Goal: Task Accomplishment & Management: Complete application form

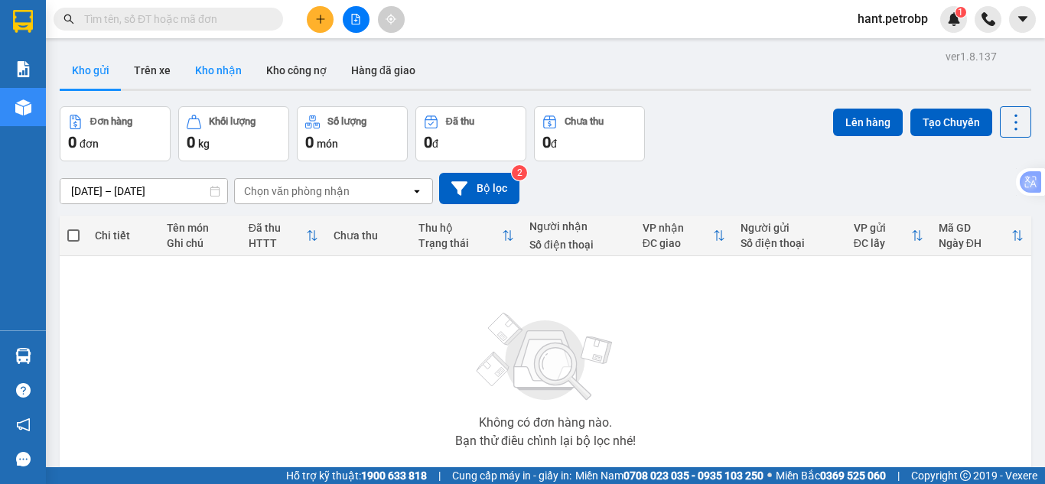
click at [193, 71] on button "Kho nhận" at bounding box center [218, 70] width 71 height 37
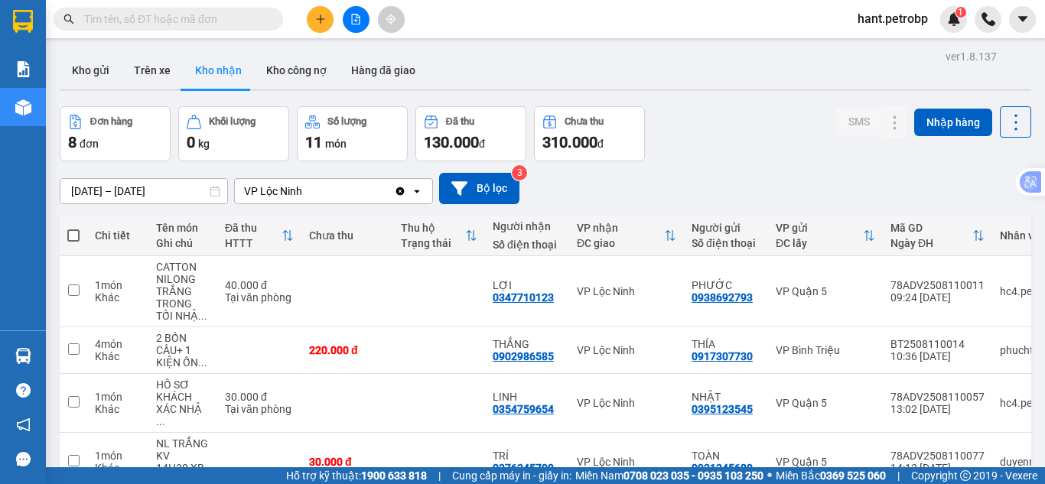
click at [164, 11] on input "text" at bounding box center [174, 19] width 181 height 17
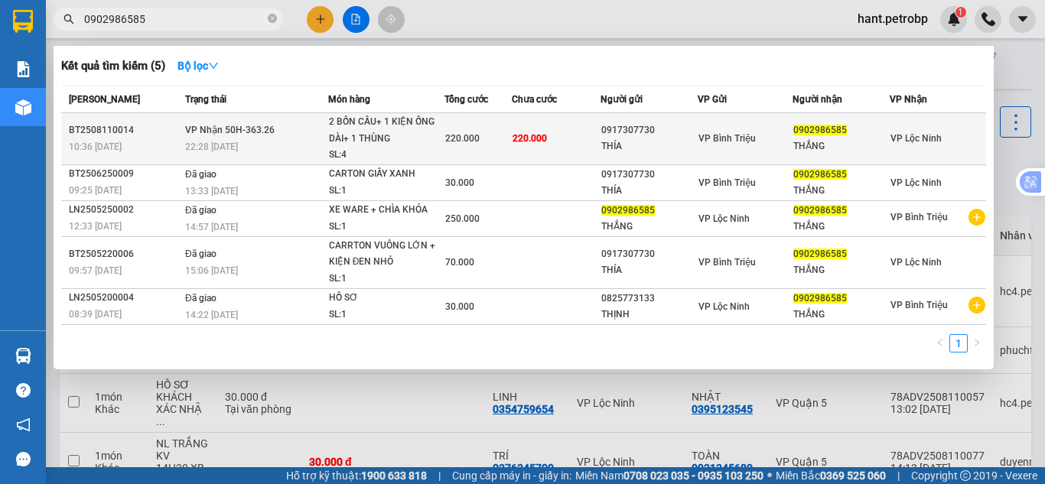
type input "0902986585"
click at [640, 135] on div "0917307730" at bounding box center [650, 130] width 96 height 16
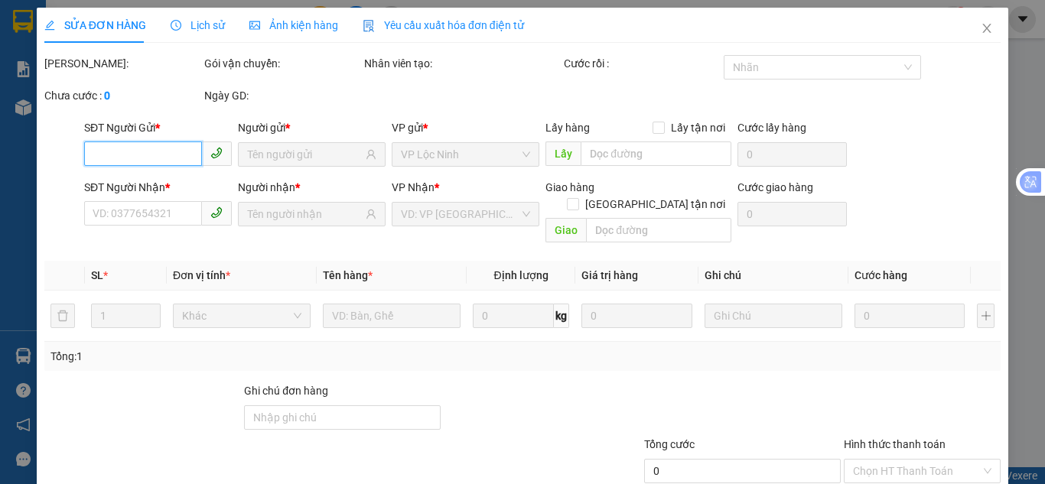
type input "0917307730"
type input "THÍA"
type input "0902986585"
type input "THẮNG"
type input "220.000"
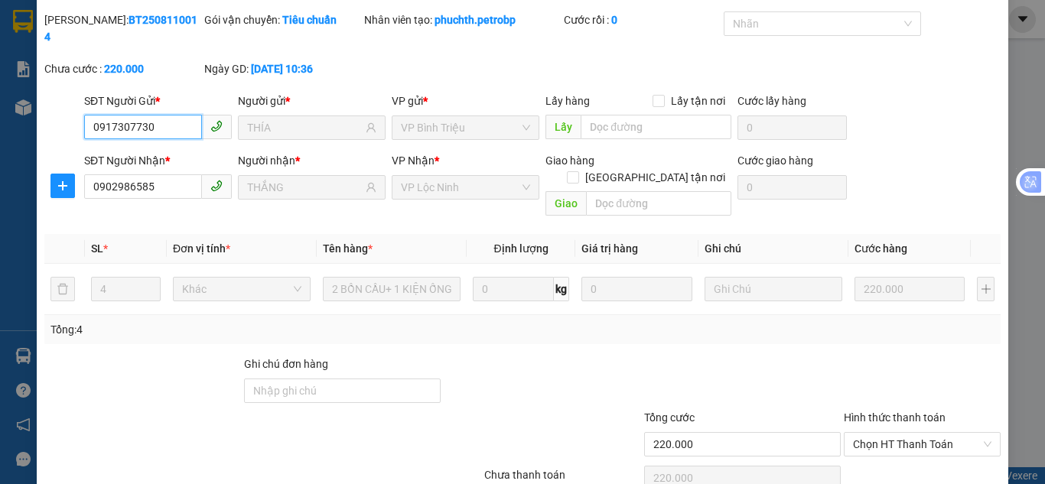
scroll to position [85, 0]
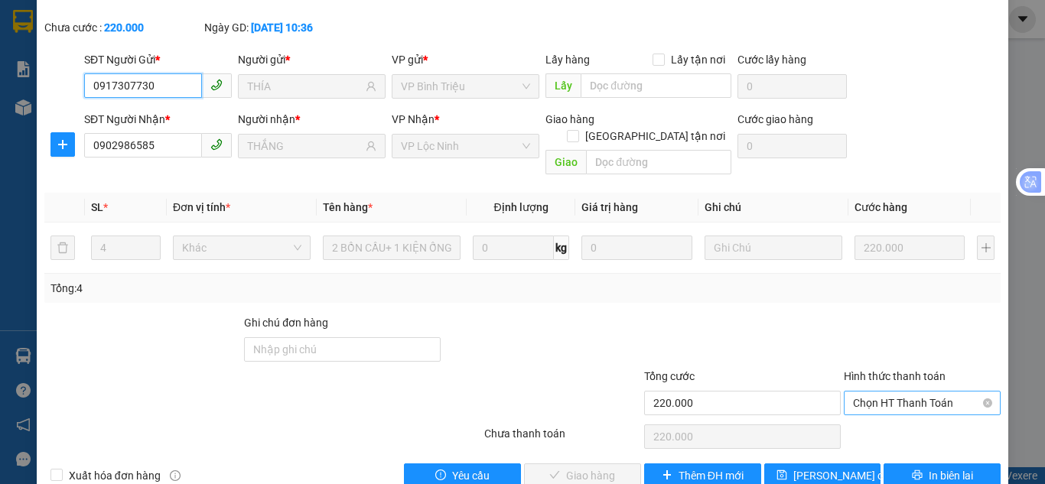
click at [910, 392] on span "Chọn HT Thanh Toán" at bounding box center [922, 403] width 139 height 23
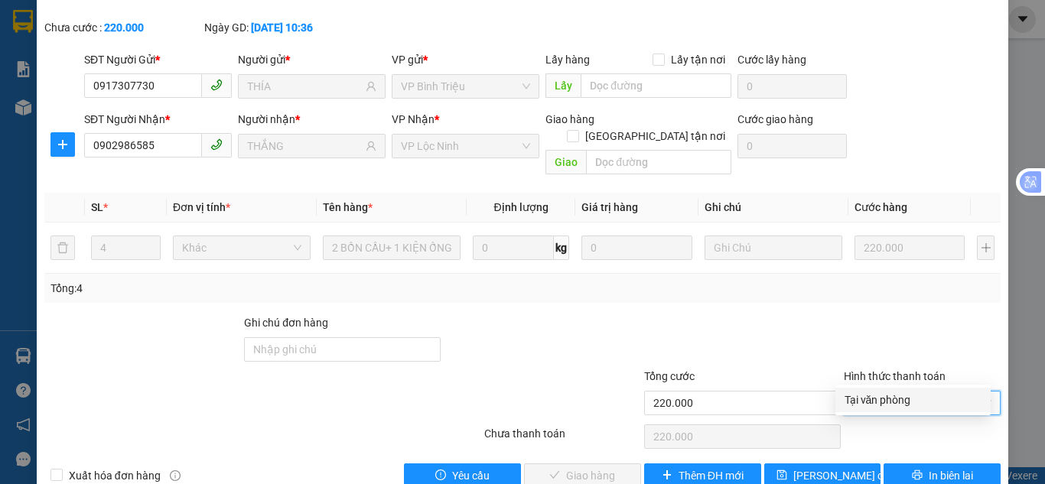
click at [903, 403] on div "Tại văn phòng" at bounding box center [913, 400] width 137 height 17
type input "0"
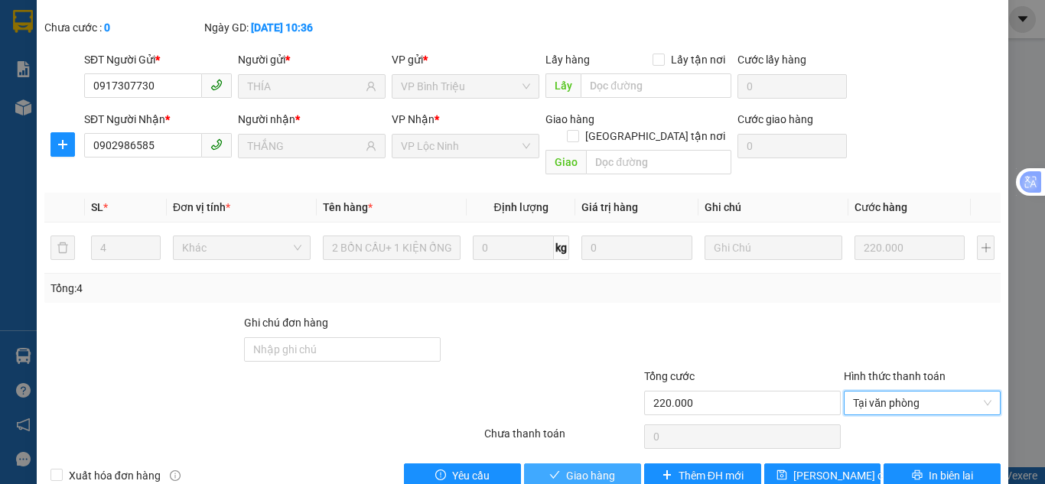
click at [615, 464] on button "Giao hàng" at bounding box center [582, 476] width 117 height 24
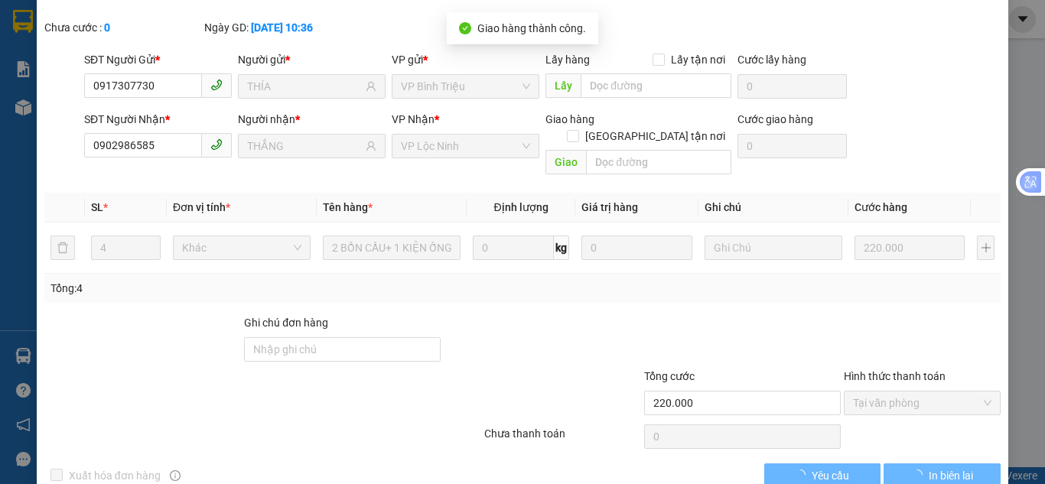
scroll to position [0, 0]
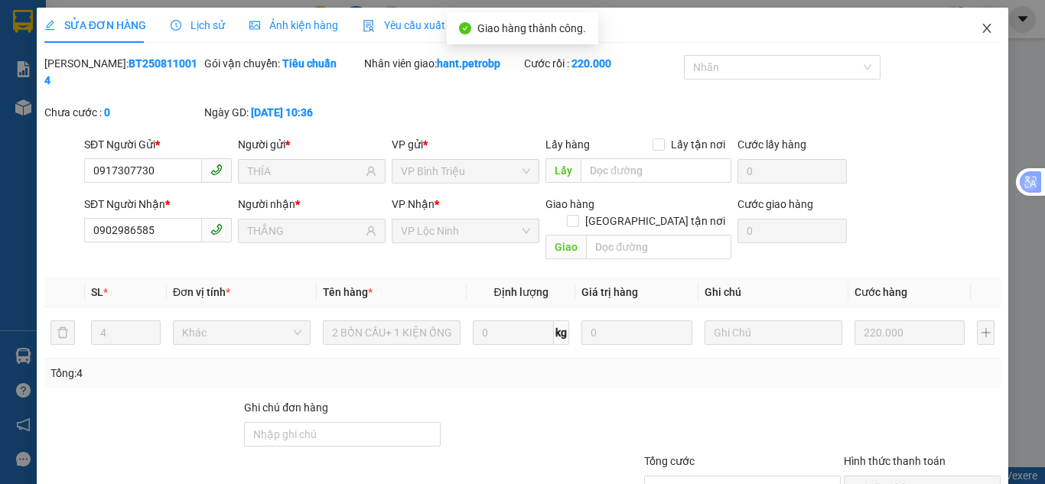
click at [981, 33] on icon "close" at bounding box center [987, 28] width 12 height 12
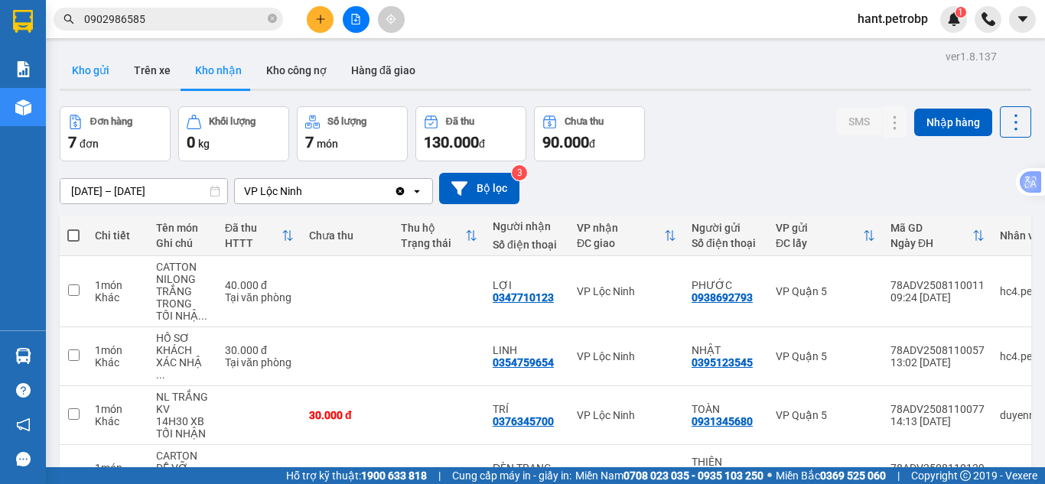
click at [96, 78] on button "Kho gửi" at bounding box center [91, 70] width 62 height 37
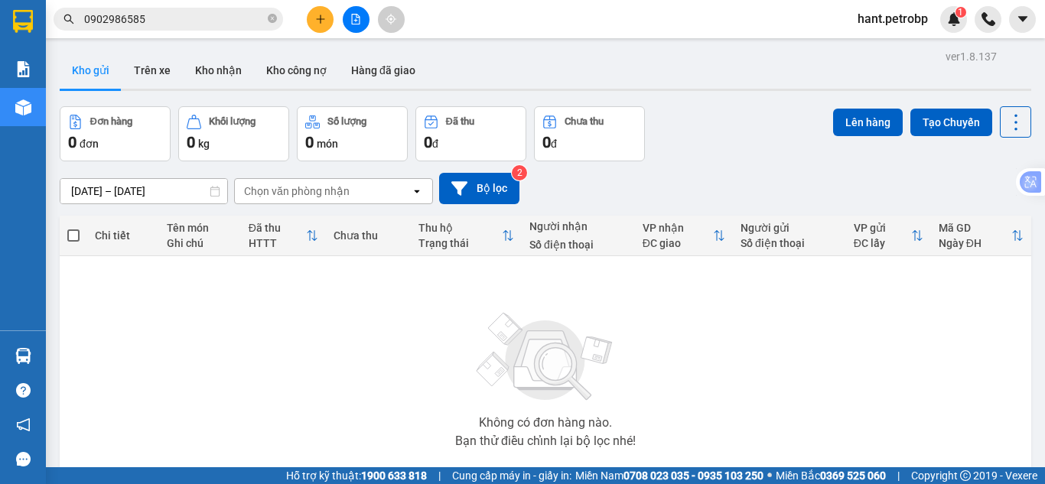
drag, startPoint x: 225, startPoint y: 75, endPoint x: 237, endPoint y: 158, distance: 84.3
click at [225, 77] on button "Kho nhận" at bounding box center [218, 70] width 71 height 37
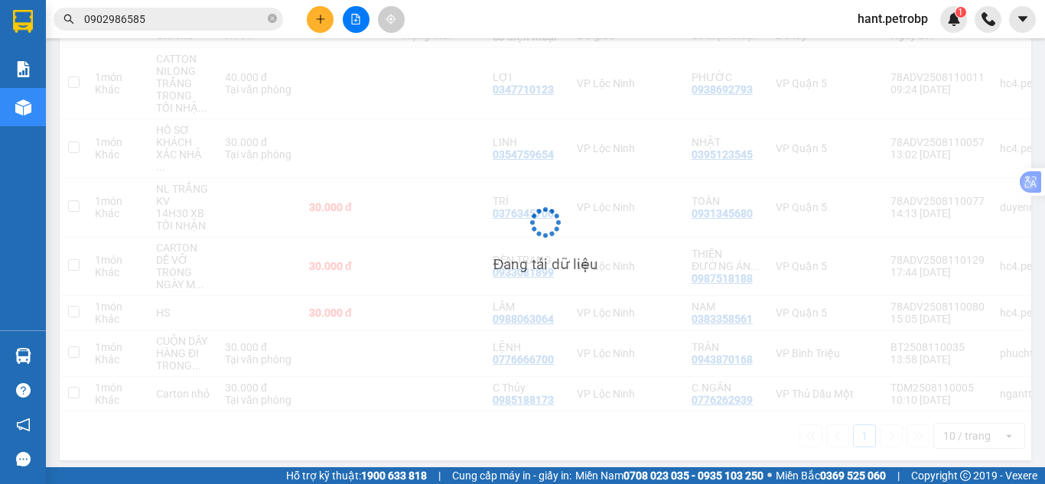
scroll to position [209, 0]
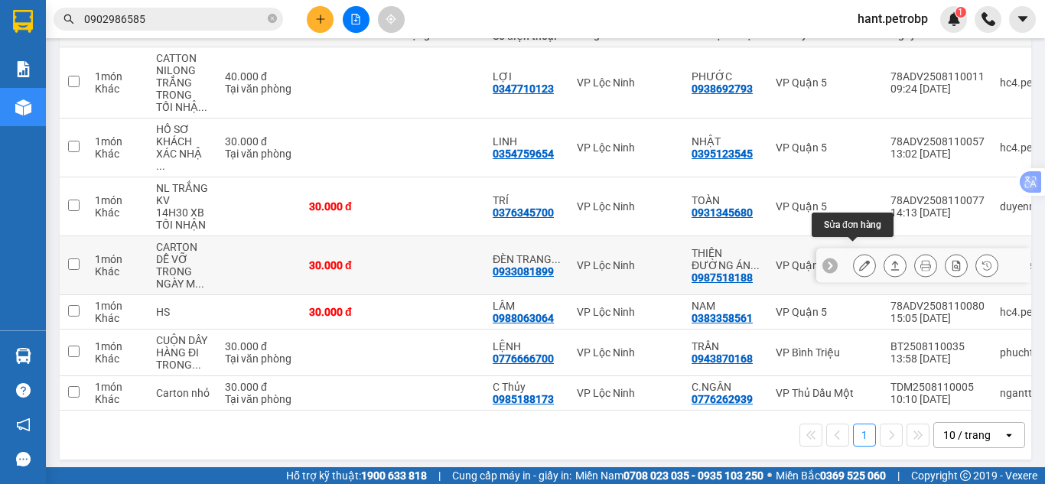
click at [859, 260] on icon at bounding box center [864, 265] width 11 height 11
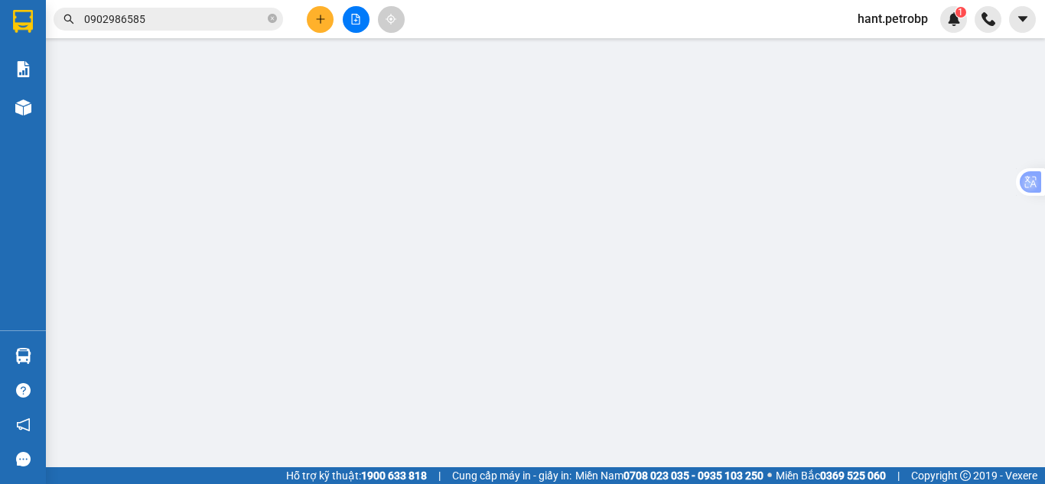
type input "0987518188"
type input "THIÊN ĐƯỜNG ÁNH SÁNG"
type input "0933081899"
type input "ĐÈN TRANG TRÍ LN"
type input "30.000"
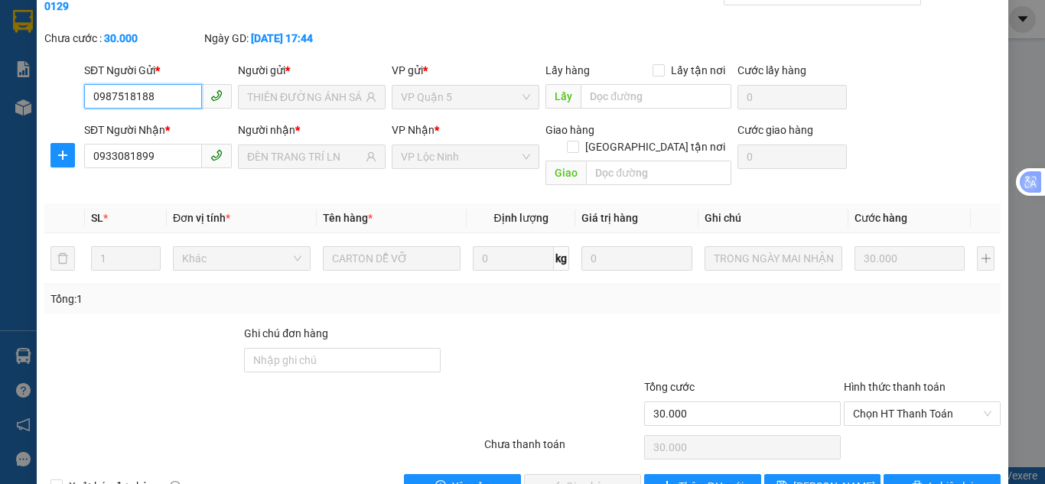
scroll to position [85, 0]
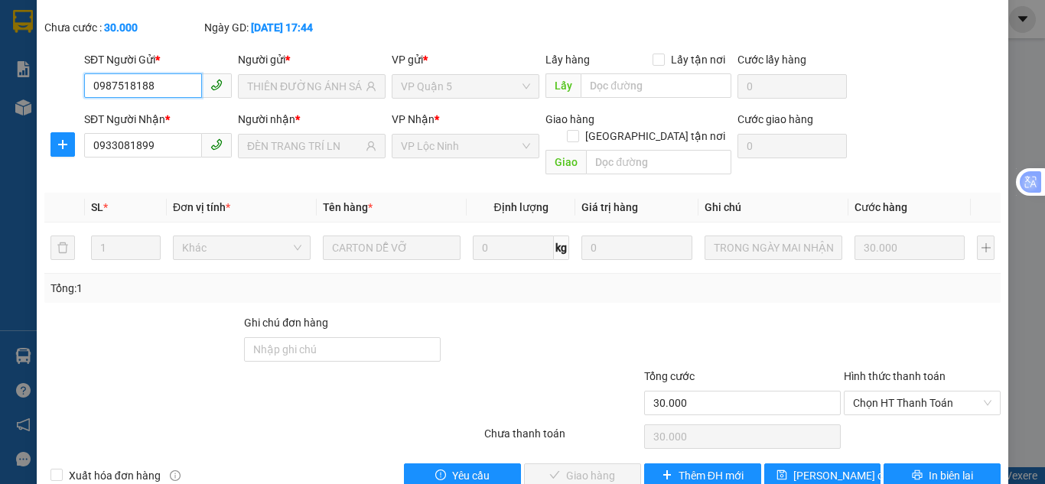
drag, startPoint x: 920, startPoint y: 373, endPoint x: 920, endPoint y: 384, distance: 11.5
click at [921, 392] on span "Chọn HT Thanh Toán" at bounding box center [922, 403] width 139 height 23
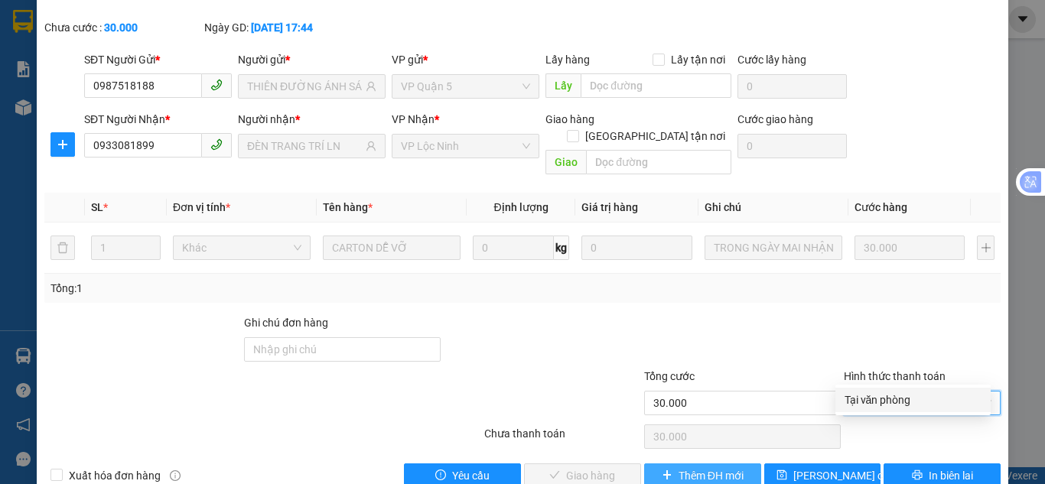
drag, startPoint x: 911, startPoint y: 402, endPoint x: 694, endPoint y: 439, distance: 220.4
click at [911, 402] on div "Tại văn phòng" at bounding box center [913, 400] width 137 height 17
type input "0"
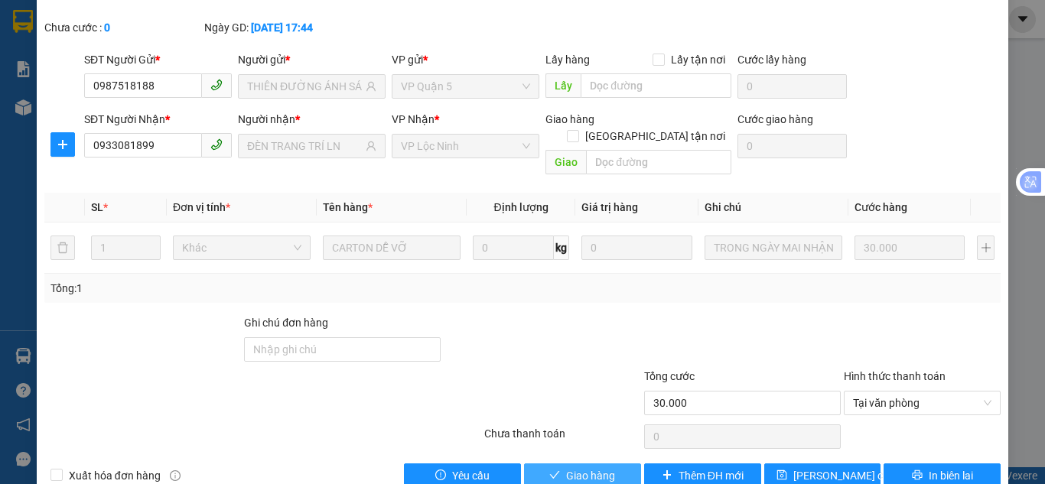
click at [576, 464] on button "Giao hàng" at bounding box center [582, 476] width 117 height 24
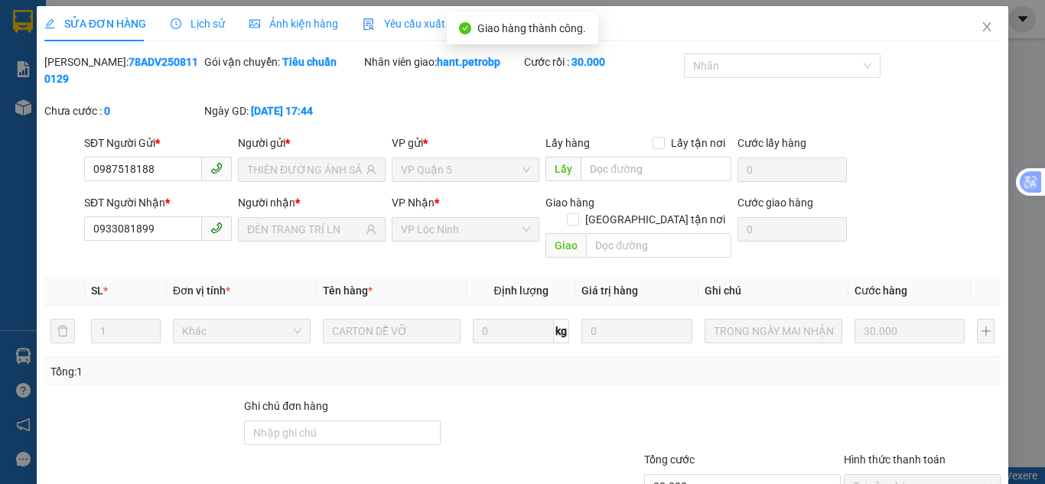
scroll to position [0, 0]
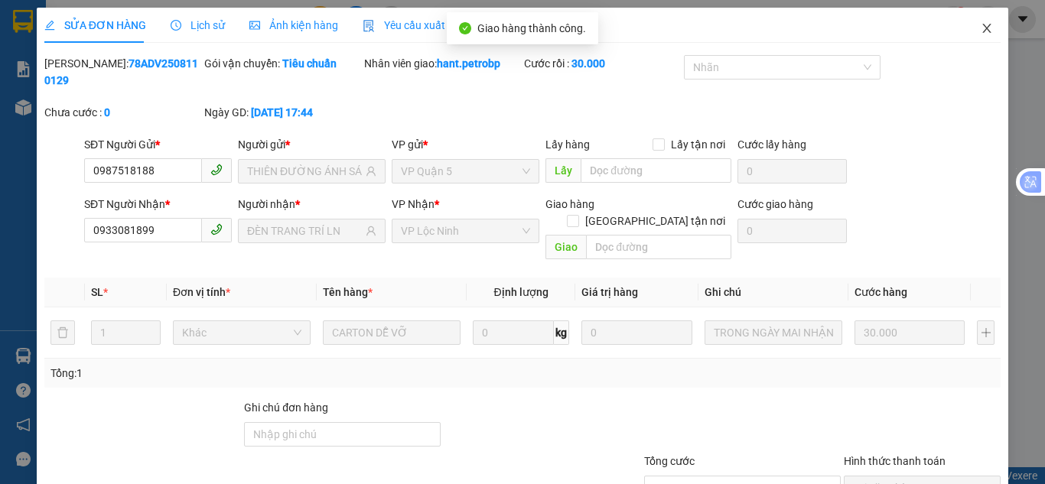
click at [981, 24] on icon "close" at bounding box center [987, 28] width 12 height 12
